Goal: Book appointment/travel/reservation

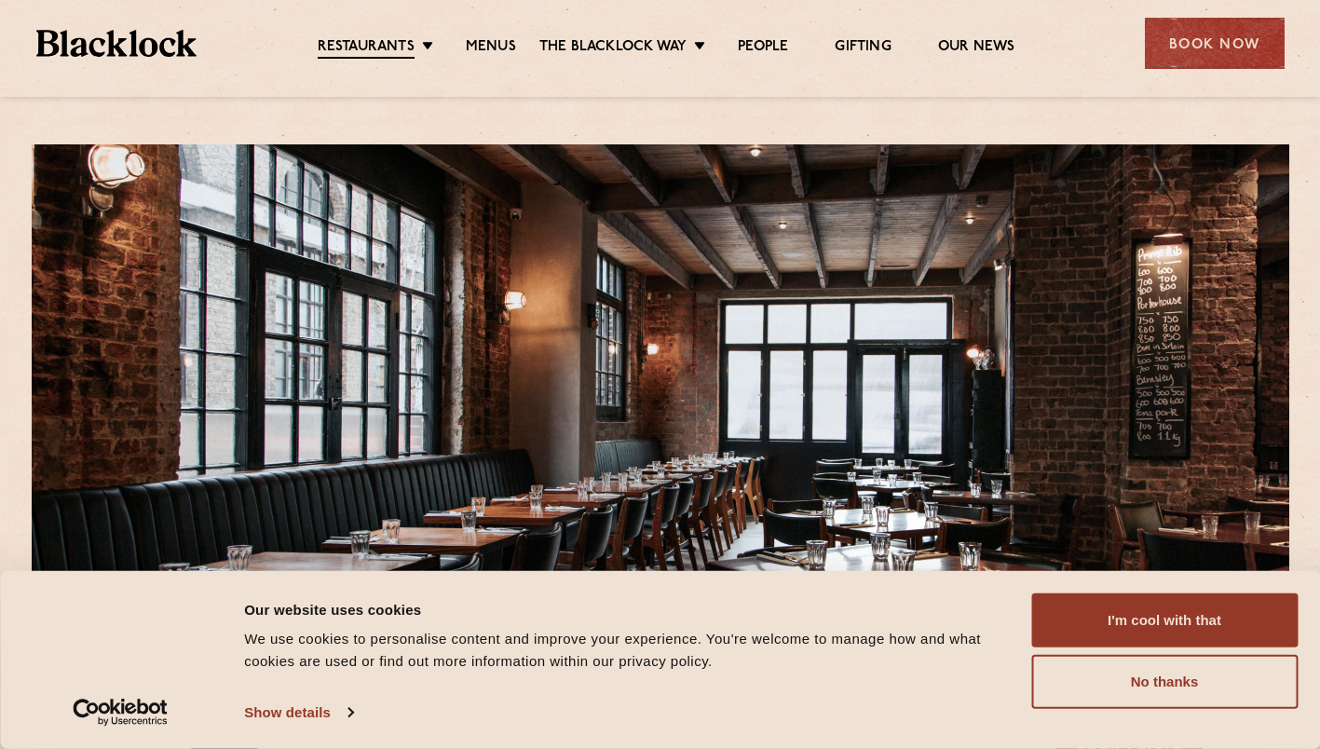
click at [494, 36] on ul "Restaurants Soho City Shoreditch Covent Garden Canary Wharf Manchester Birmingh…" at bounding box center [666, 44] width 938 height 30
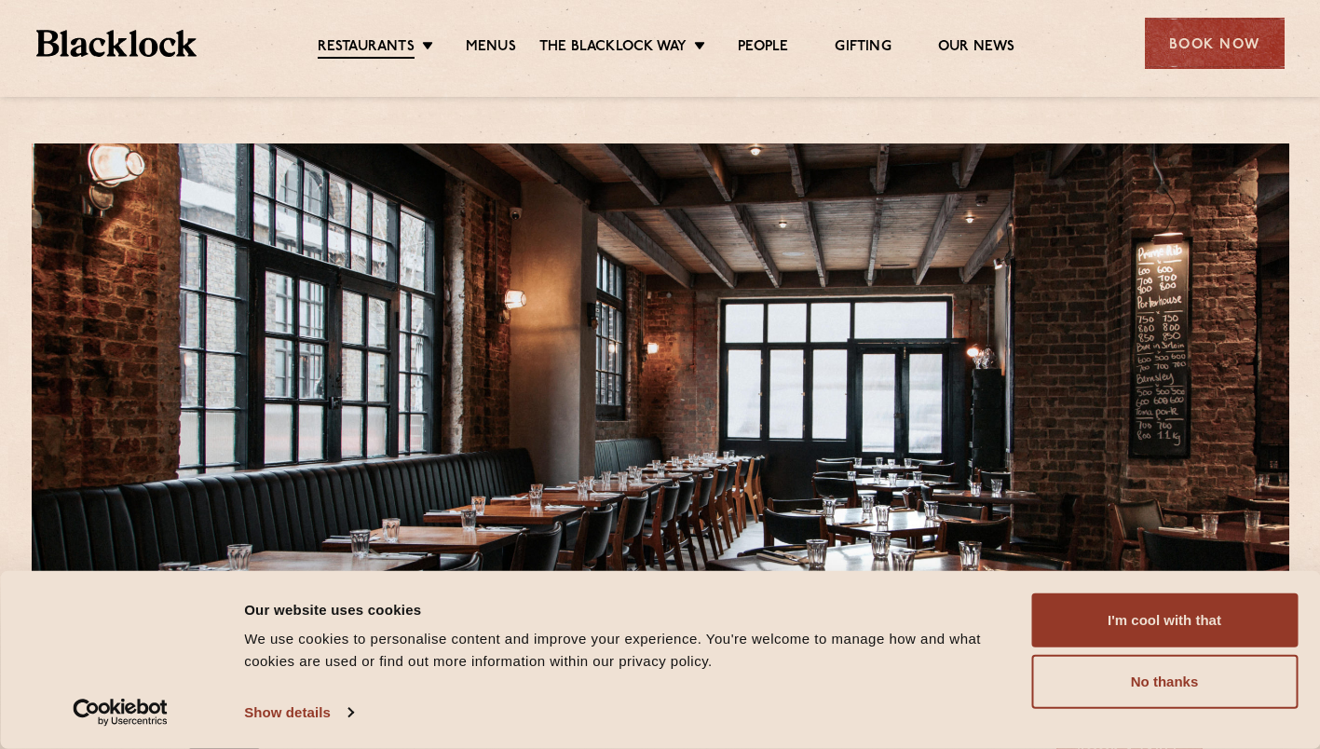
click at [492, 42] on link "Menus" at bounding box center [491, 47] width 50 height 19
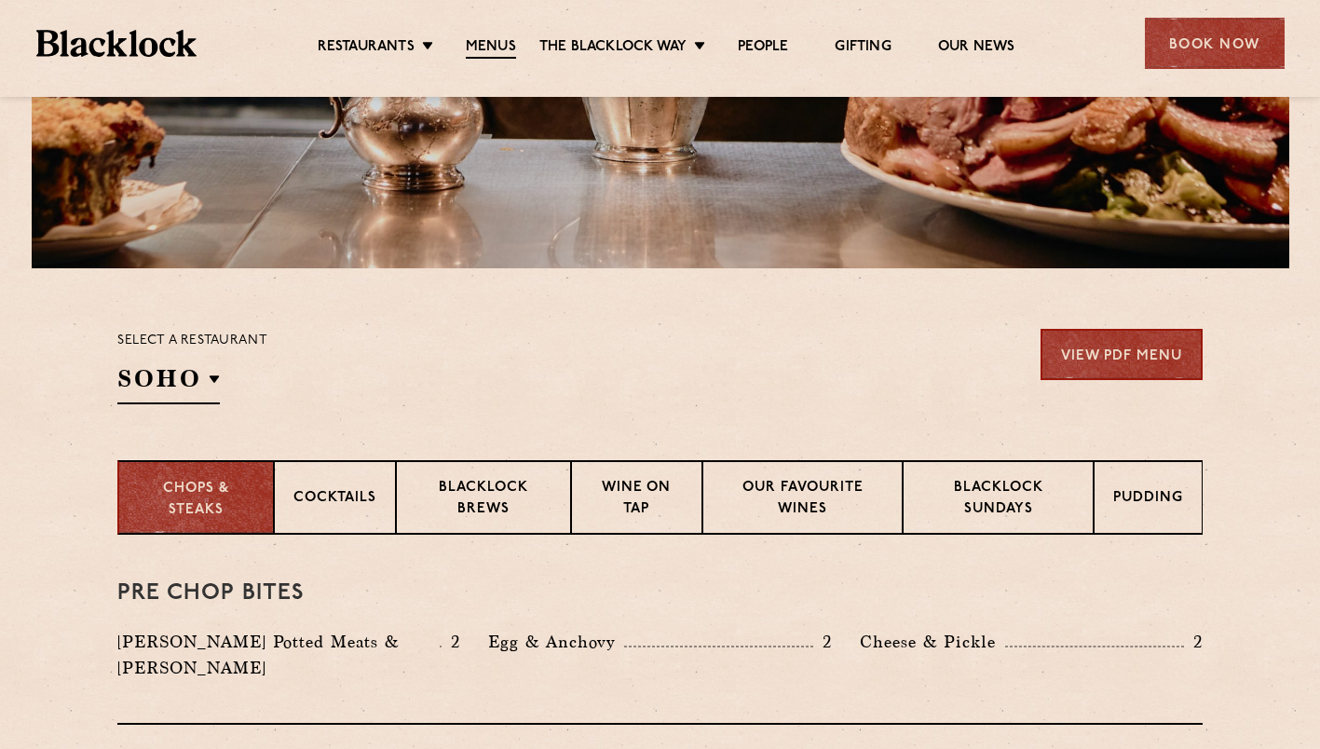
scroll to position [403, 0]
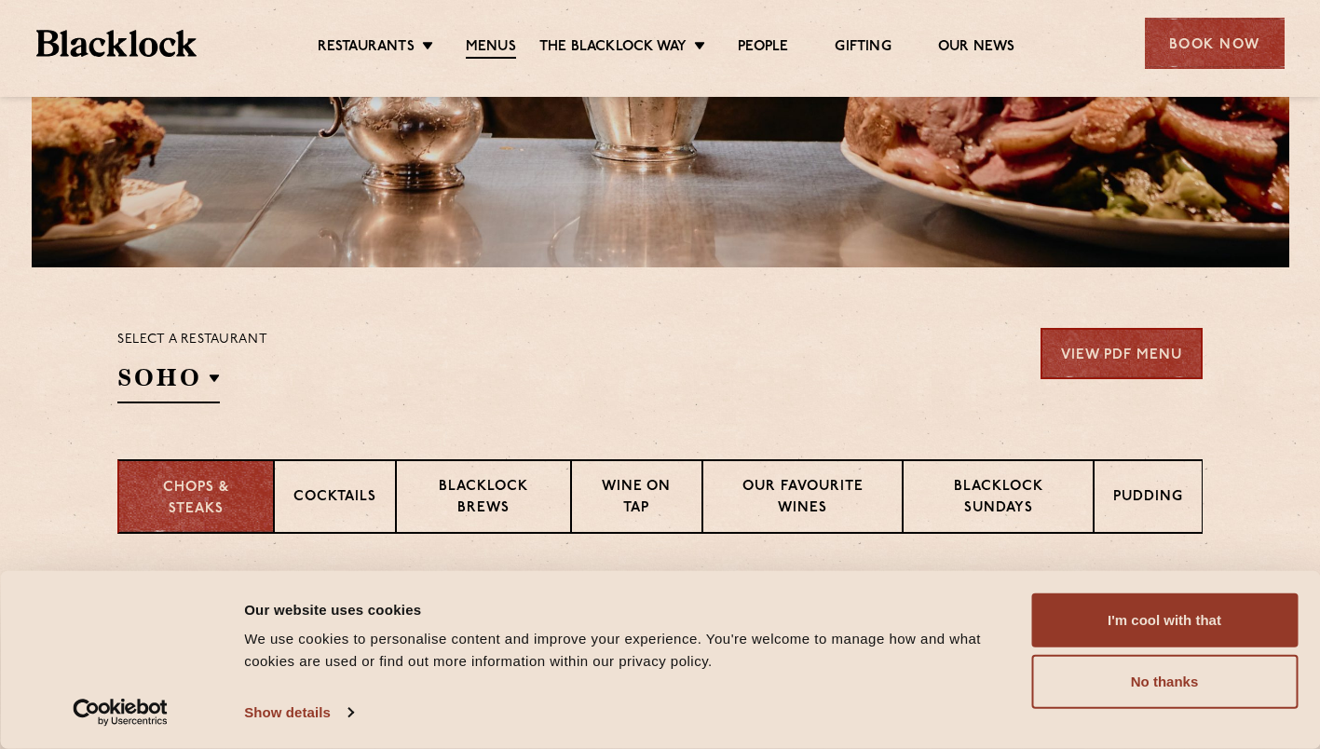
click at [1014, 490] on p "Blacklock Sundays" at bounding box center [998, 499] width 152 height 44
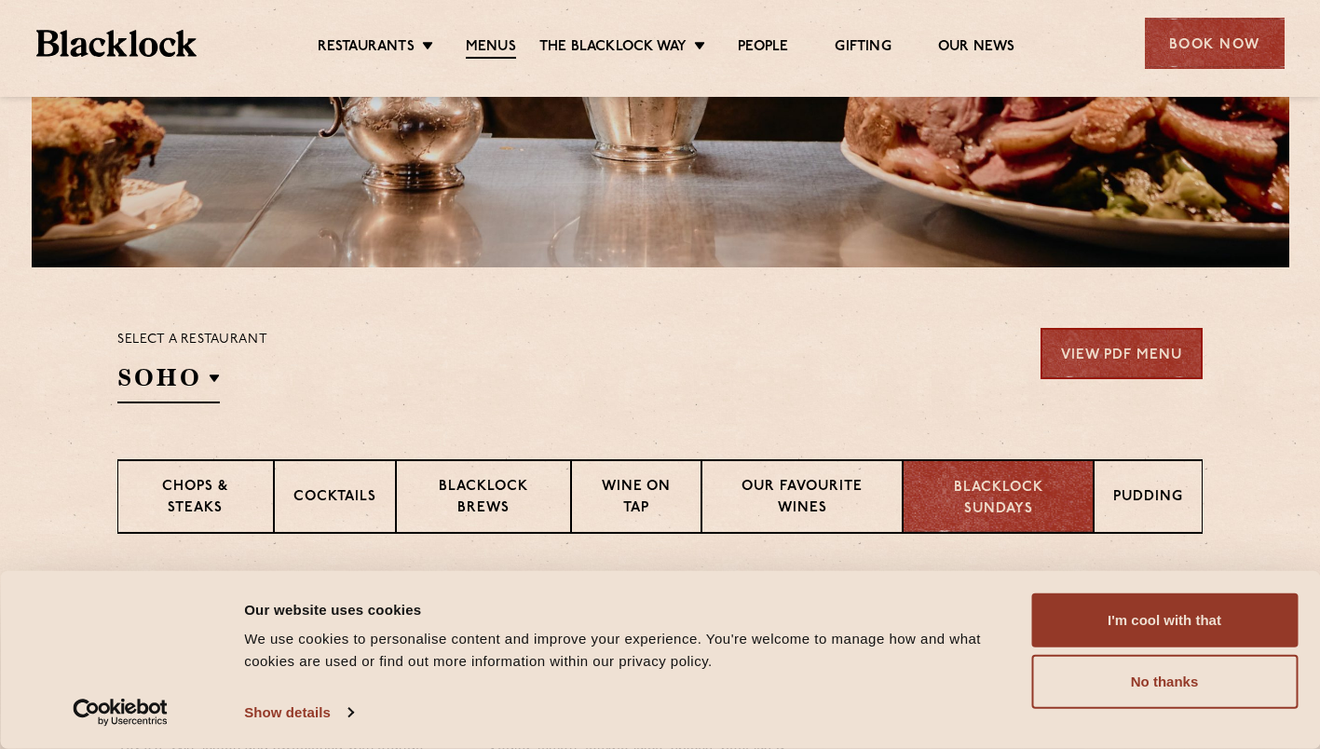
click at [1140, 603] on button "I'm cool with that" at bounding box center [1164, 620] width 266 height 54
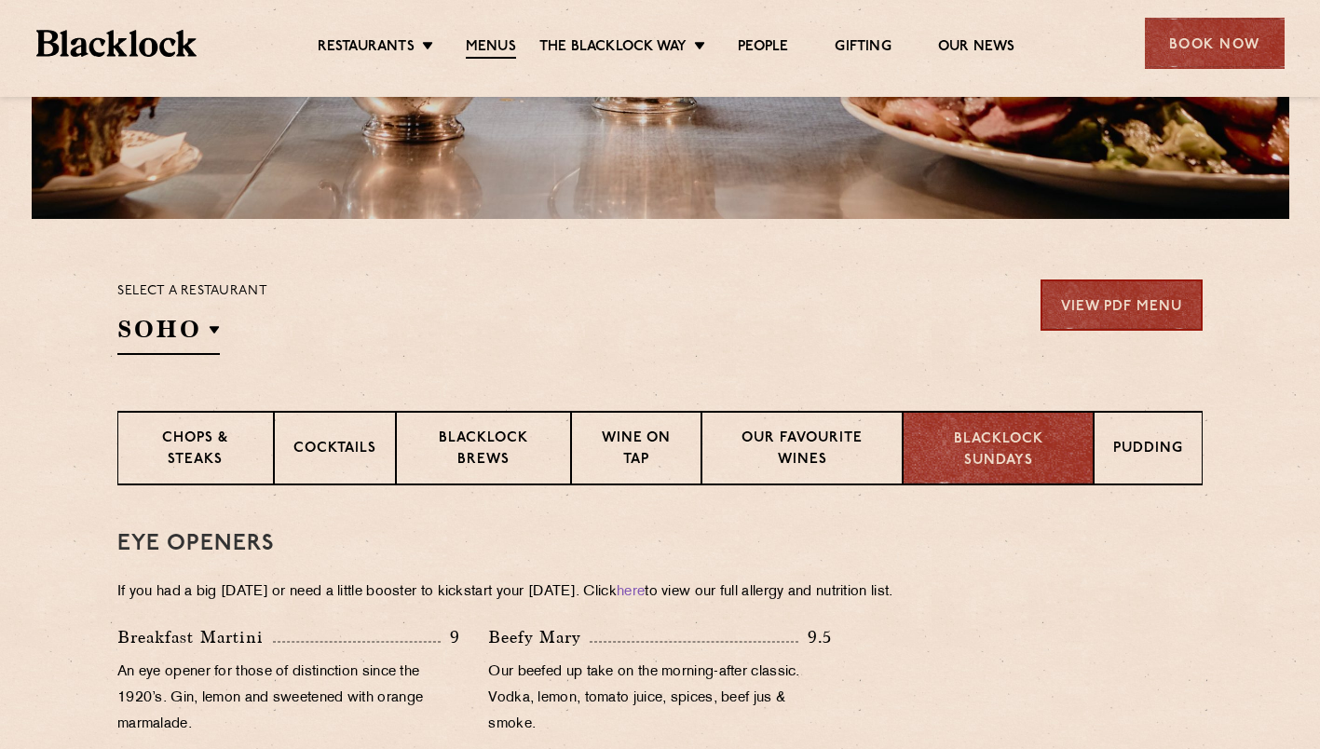
scroll to position [451, 0]
click at [1103, 420] on div "Pudding" at bounding box center [1148, 449] width 109 height 75
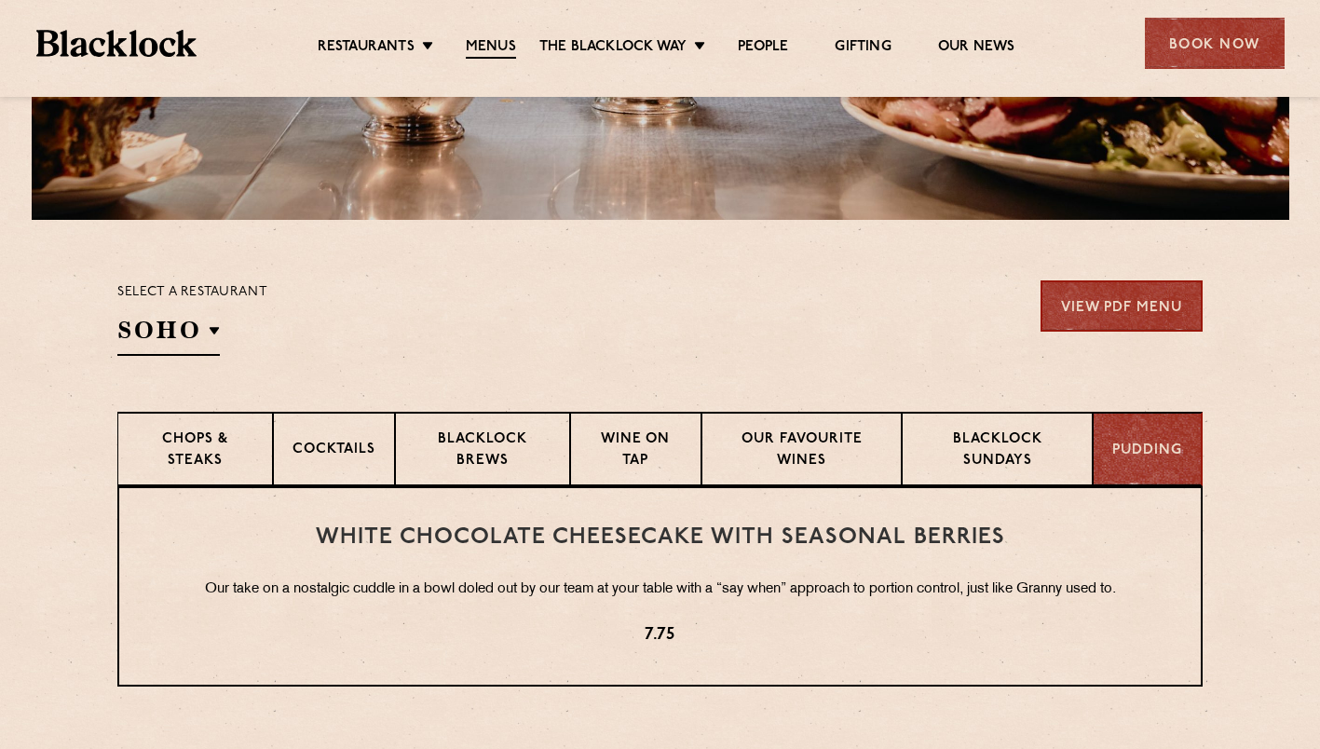
scroll to position [660, 0]
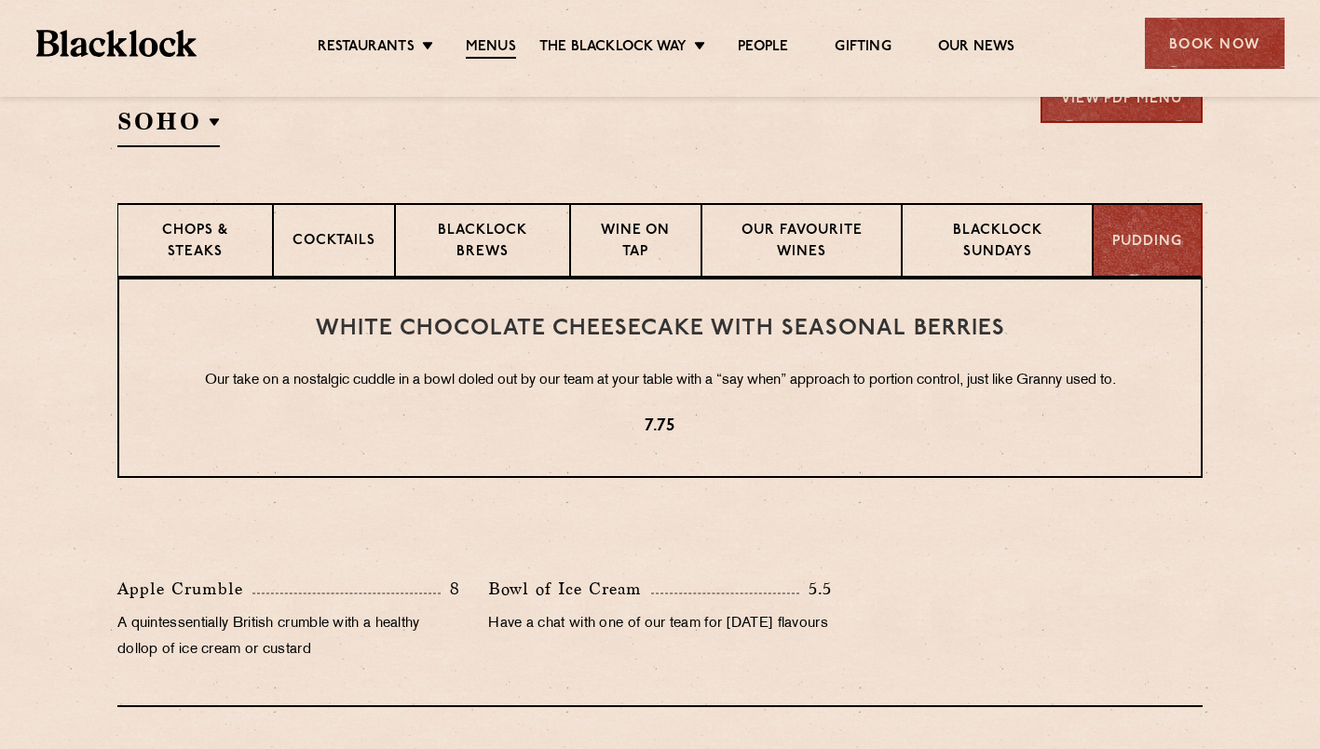
click at [978, 247] on p "Blacklock Sundays" at bounding box center [997, 243] width 152 height 44
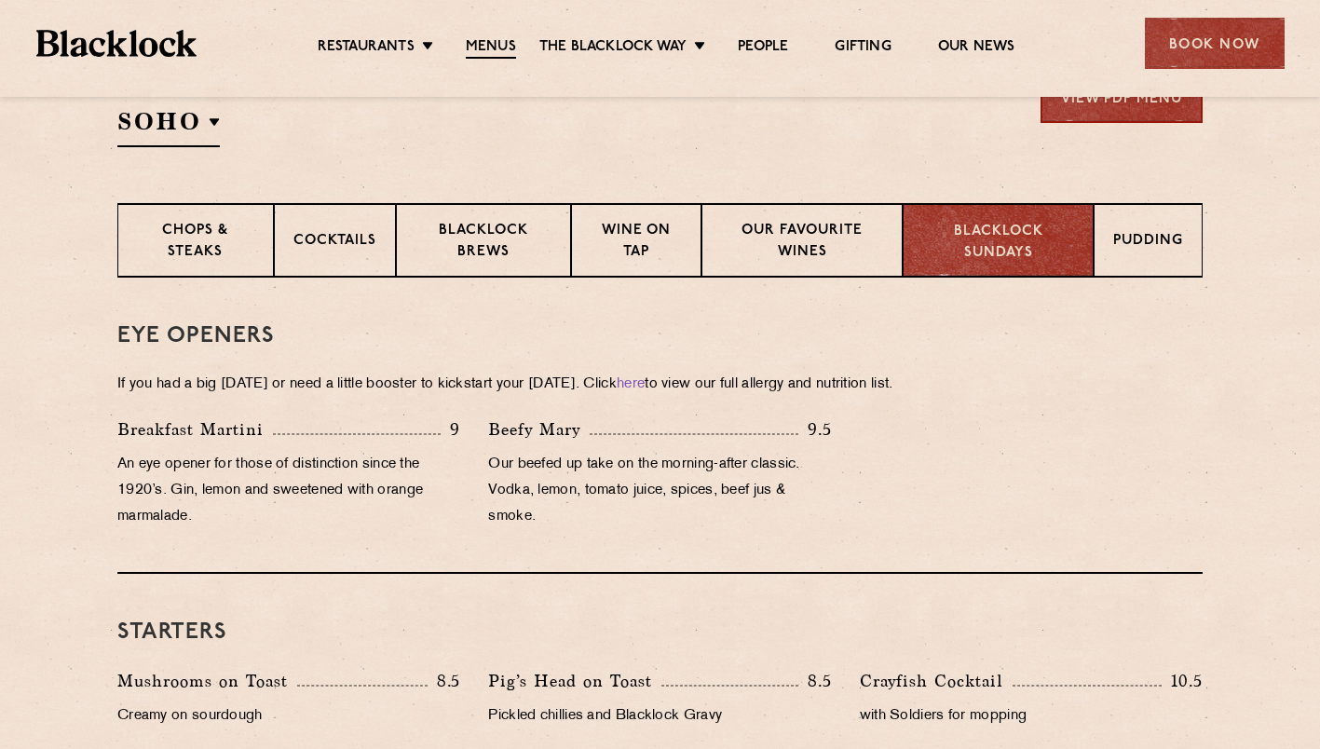
scroll to position [673, 0]
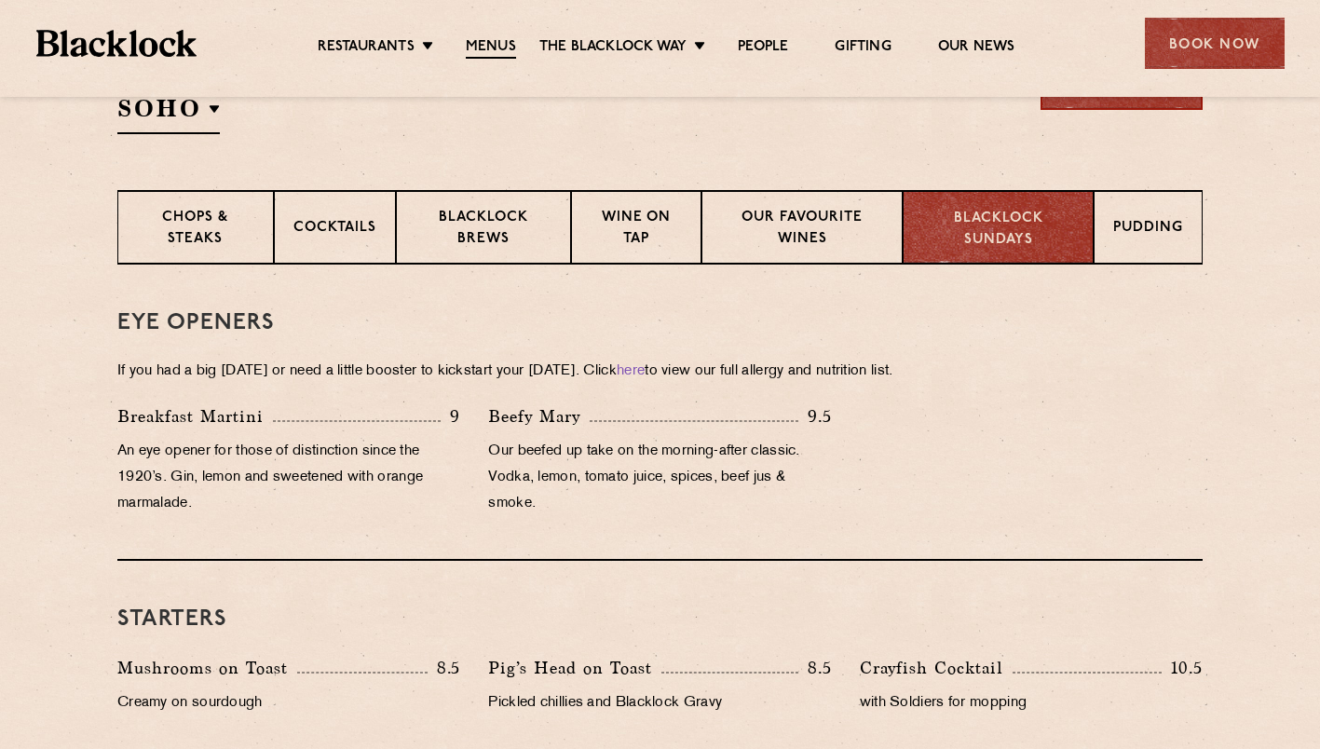
click at [1208, 30] on div "Book Now" at bounding box center [1215, 43] width 140 height 51
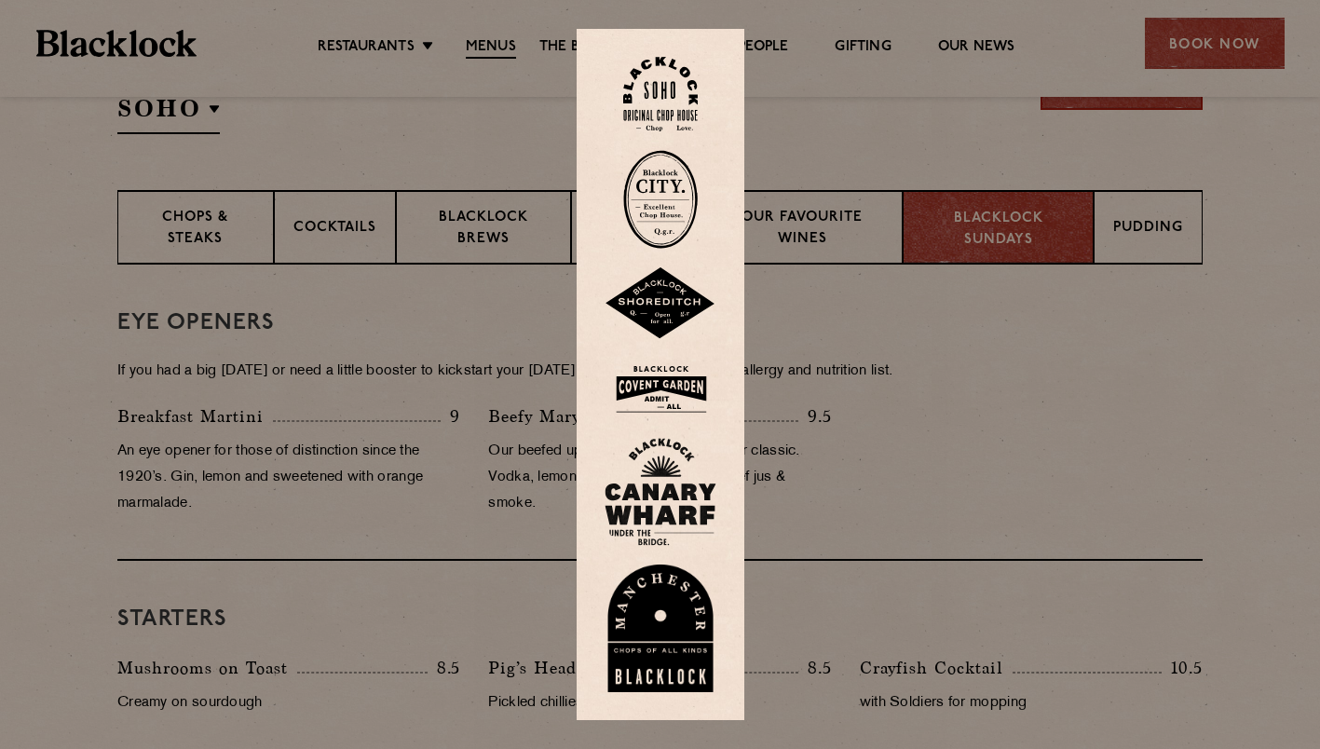
click at [665, 298] on img at bounding box center [661, 303] width 112 height 73
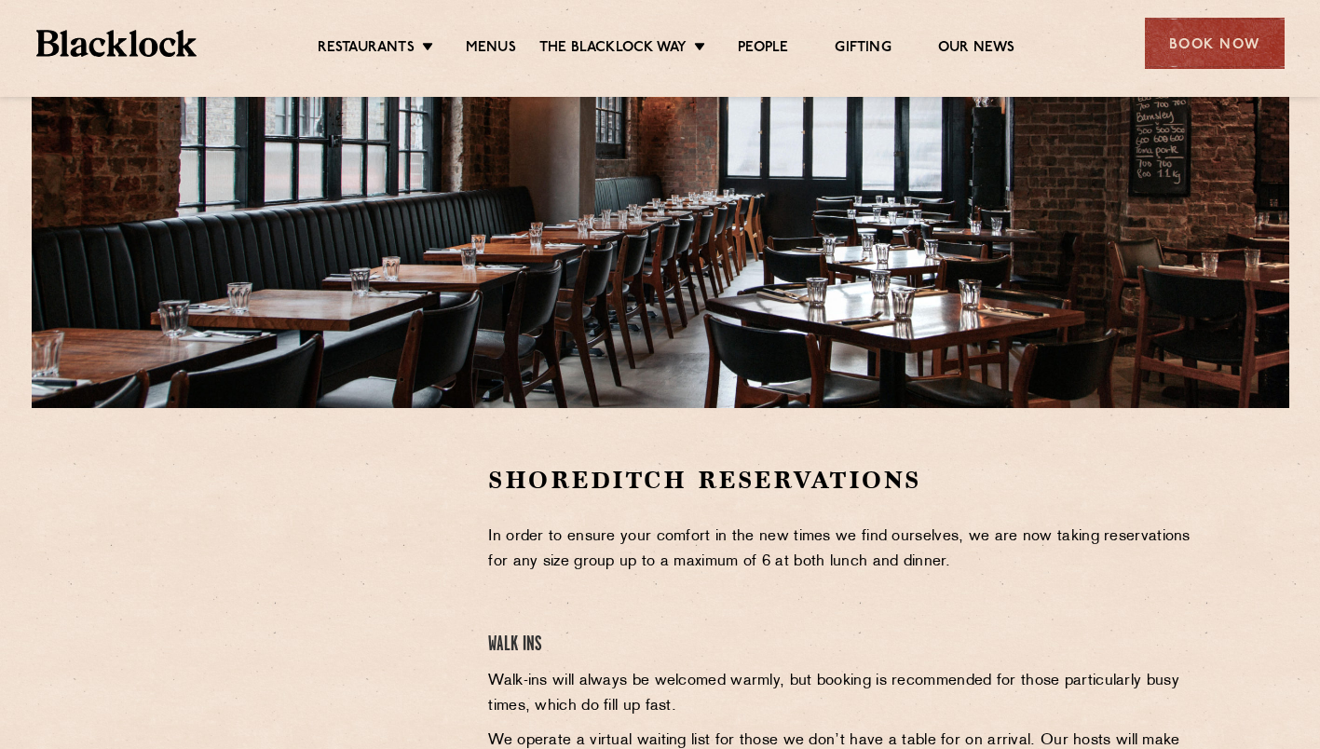
scroll to position [605, 0]
